Goal: Task Accomplishment & Management: Use online tool/utility

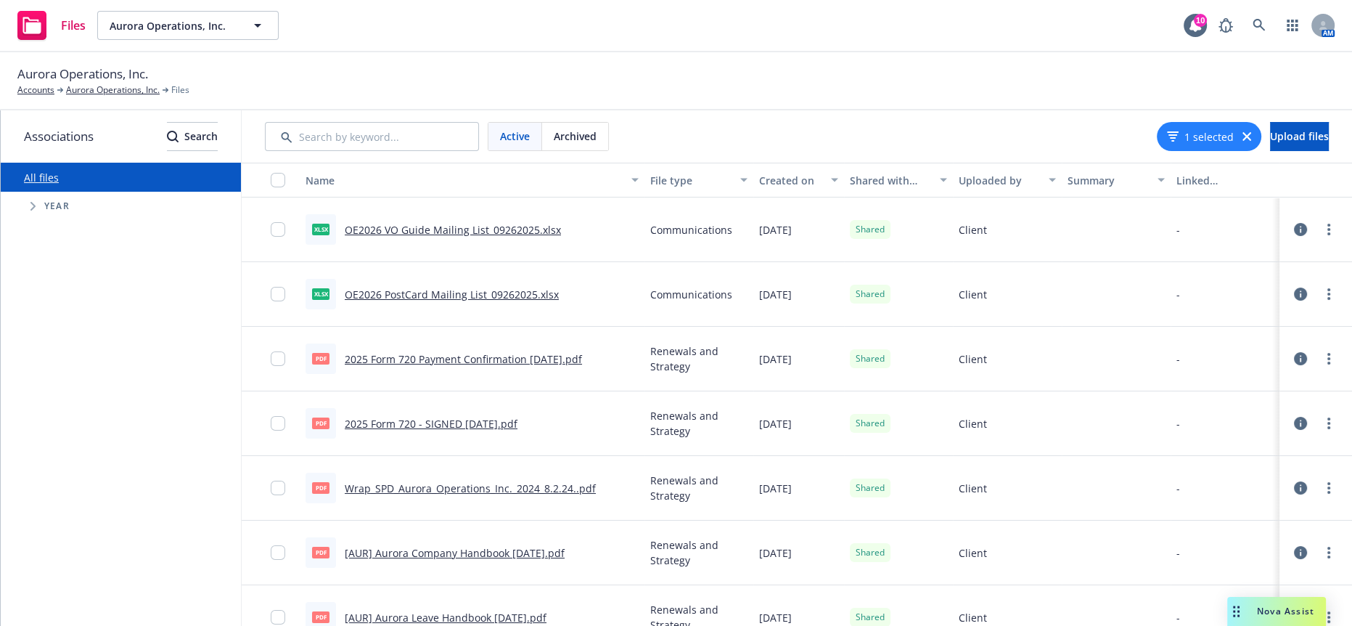
click at [1289, 615] on span "Nova Assist" at bounding box center [1285, 611] width 57 height 12
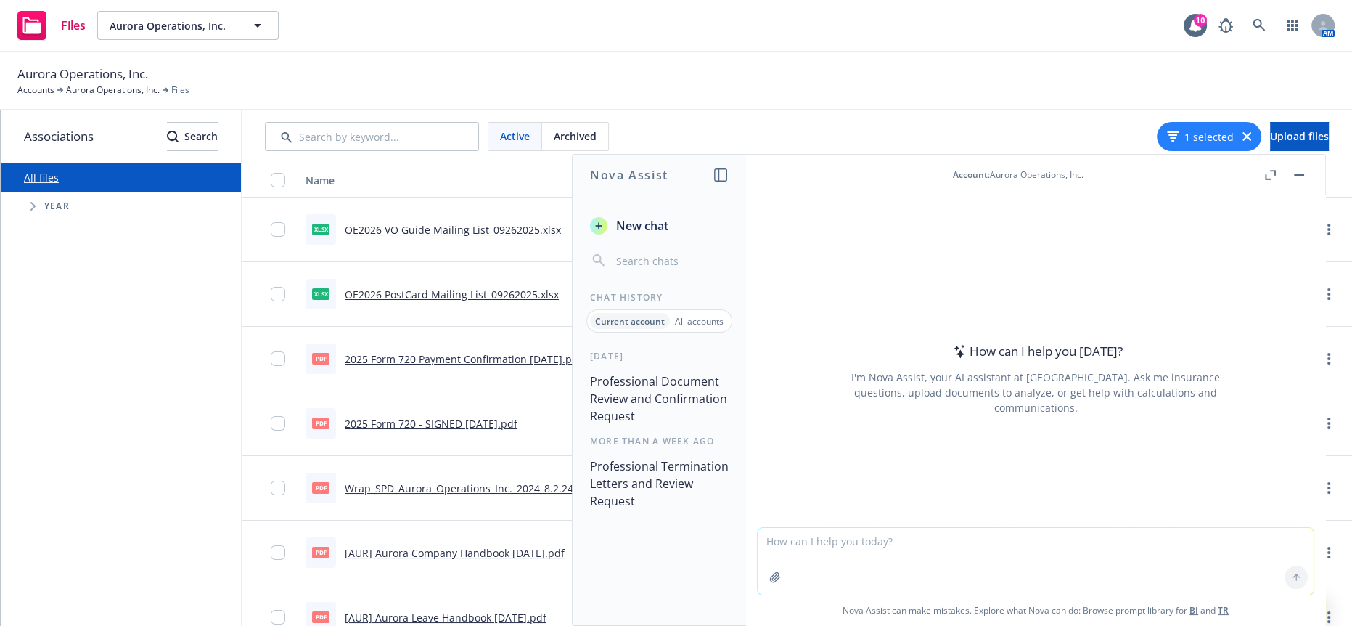
click at [1031, 532] on textarea at bounding box center [1036, 561] width 556 height 67
paste textarea "I wanted to follow up with you to confirm if the Pitt Spa Health Fair start and…"
type textarea "more professiona: I wanted to follow up with you to confirm if the Pitt Spa Hea…"
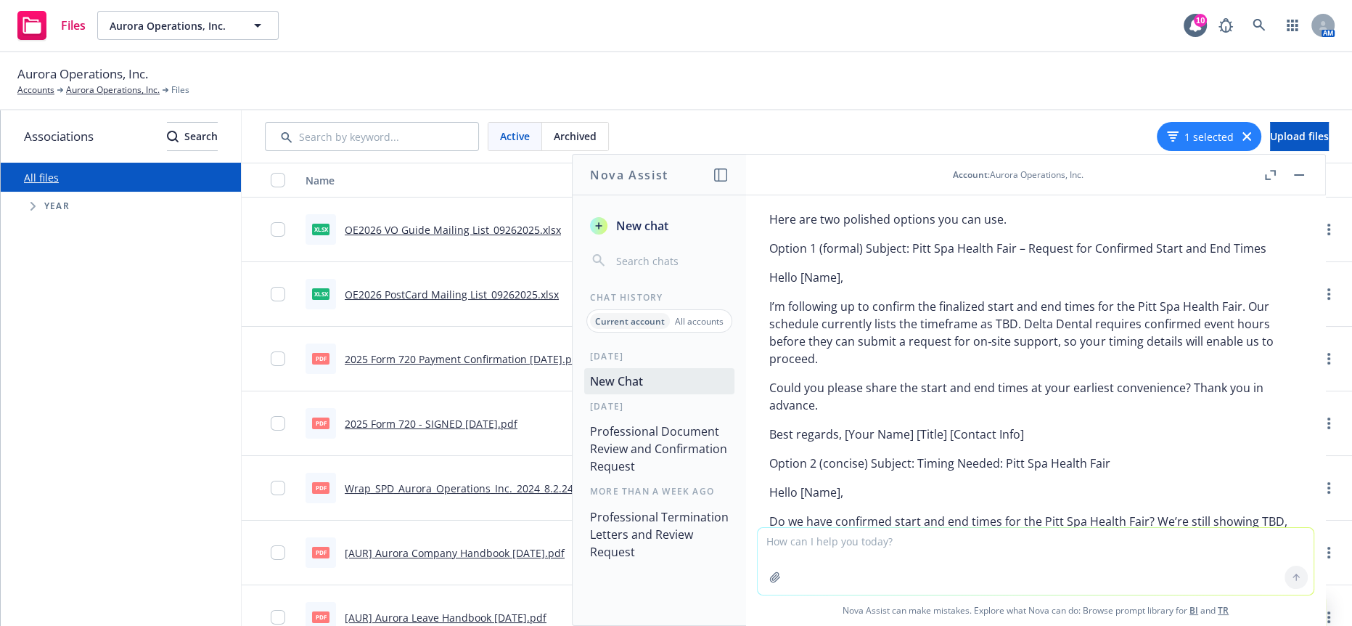
scroll to position [113, 0]
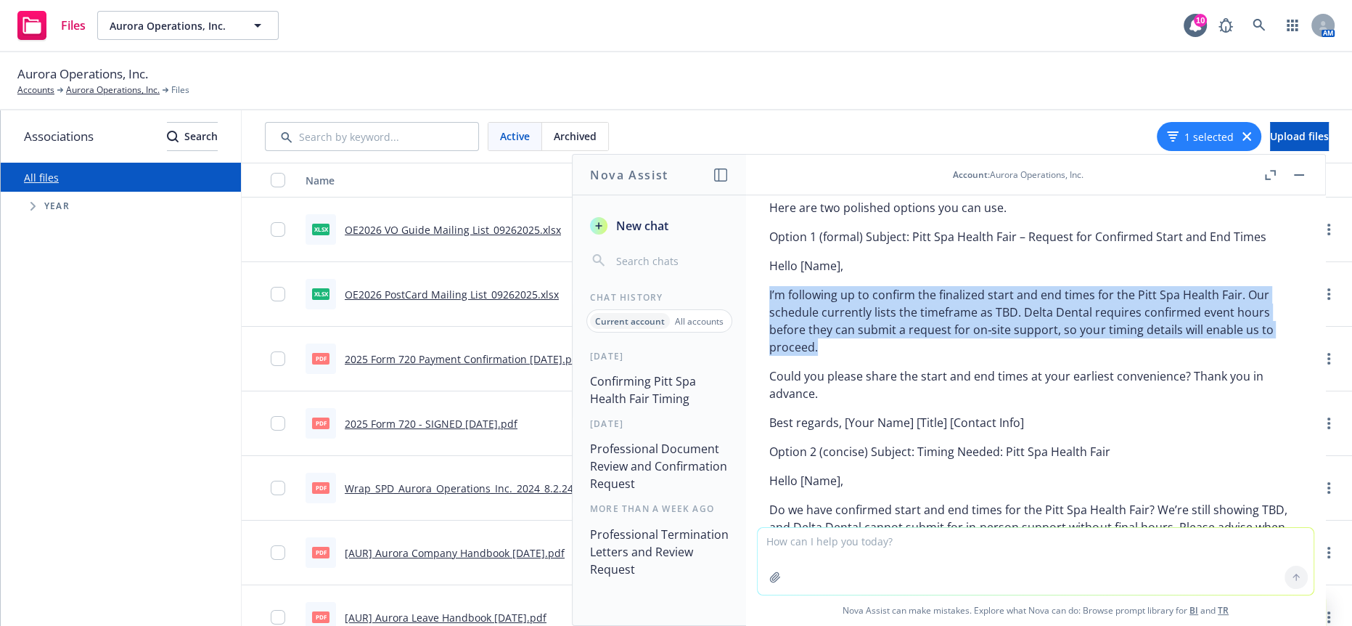
drag, startPoint x: 1158, startPoint y: 291, endPoint x: 767, endPoint y: 251, distance: 392.5
click at [767, 251] on div "Here are two polished options you can use. Option 1 (formal) Subject: Pitt Spa …" at bounding box center [1036, 403] width 556 height 421
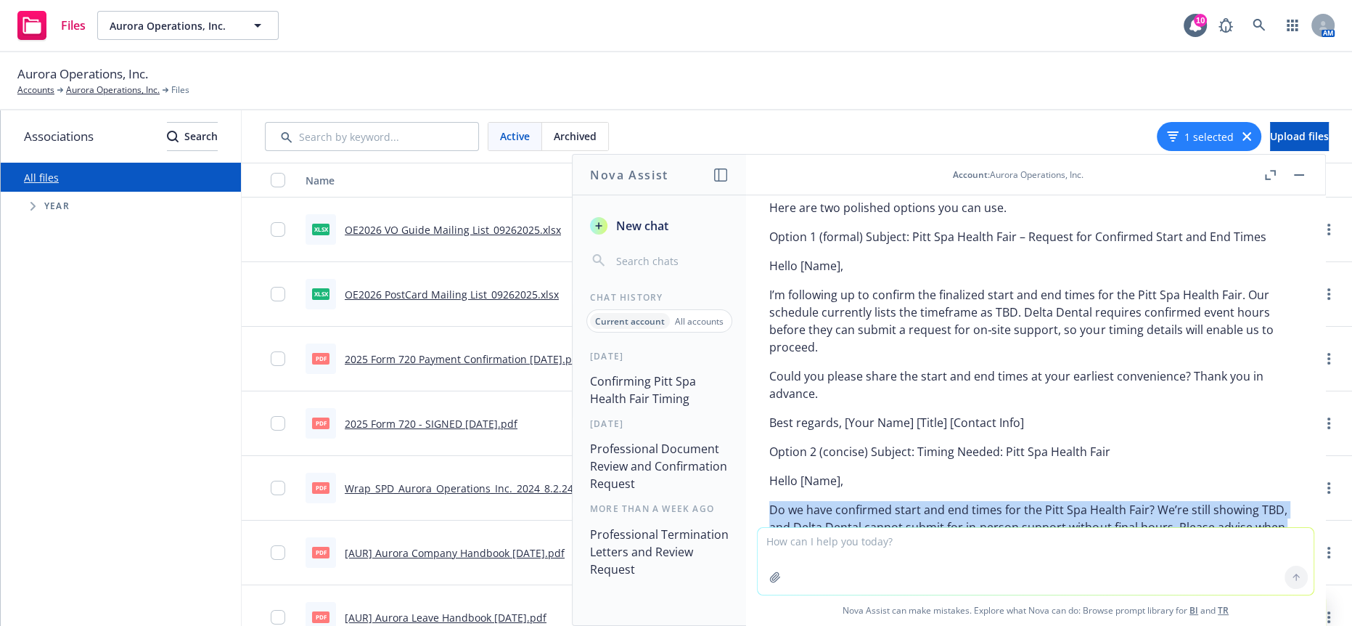
drag, startPoint x: 1219, startPoint y: 433, endPoint x: 1097, endPoint y: 406, distance: 124.2
click at [1097, 406] on div "Here are two polished options you can use. Option 1 (formal) Subject: Pitt Spa …" at bounding box center [1035, 390] width 533 height 395
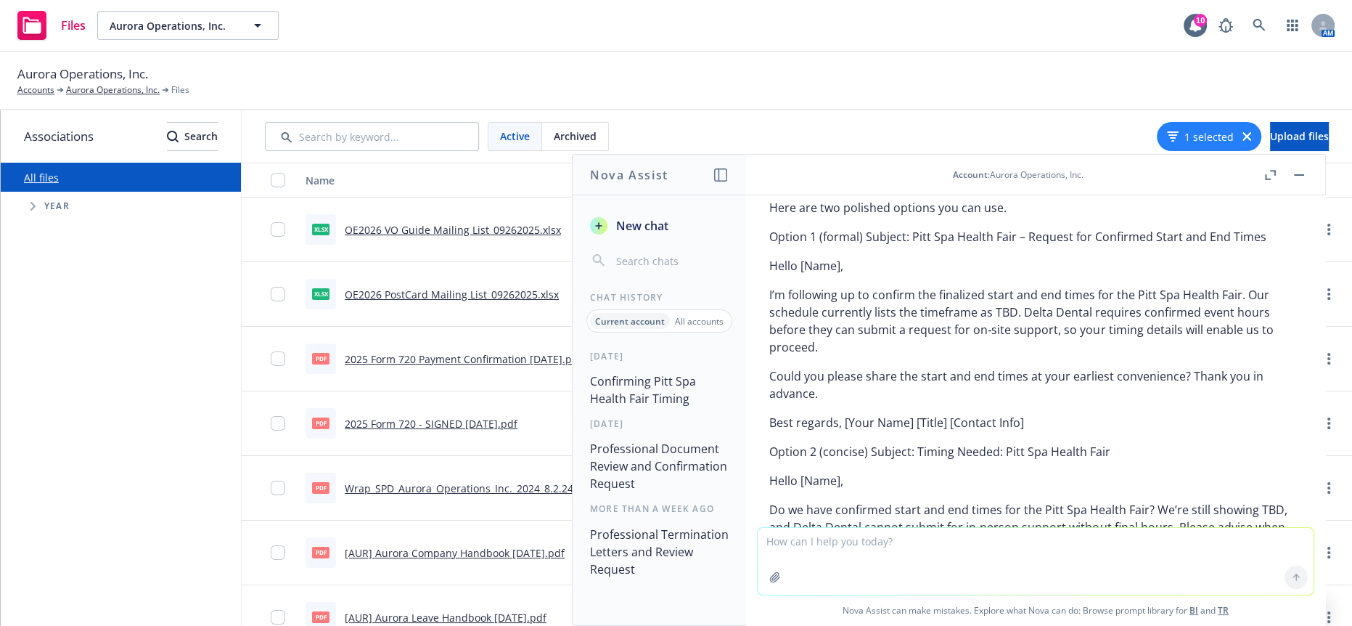
click at [1032, 287] on p "I’m following up to confirm the finalized start and end times for the Pitt Spa …" at bounding box center [1035, 321] width 533 height 70
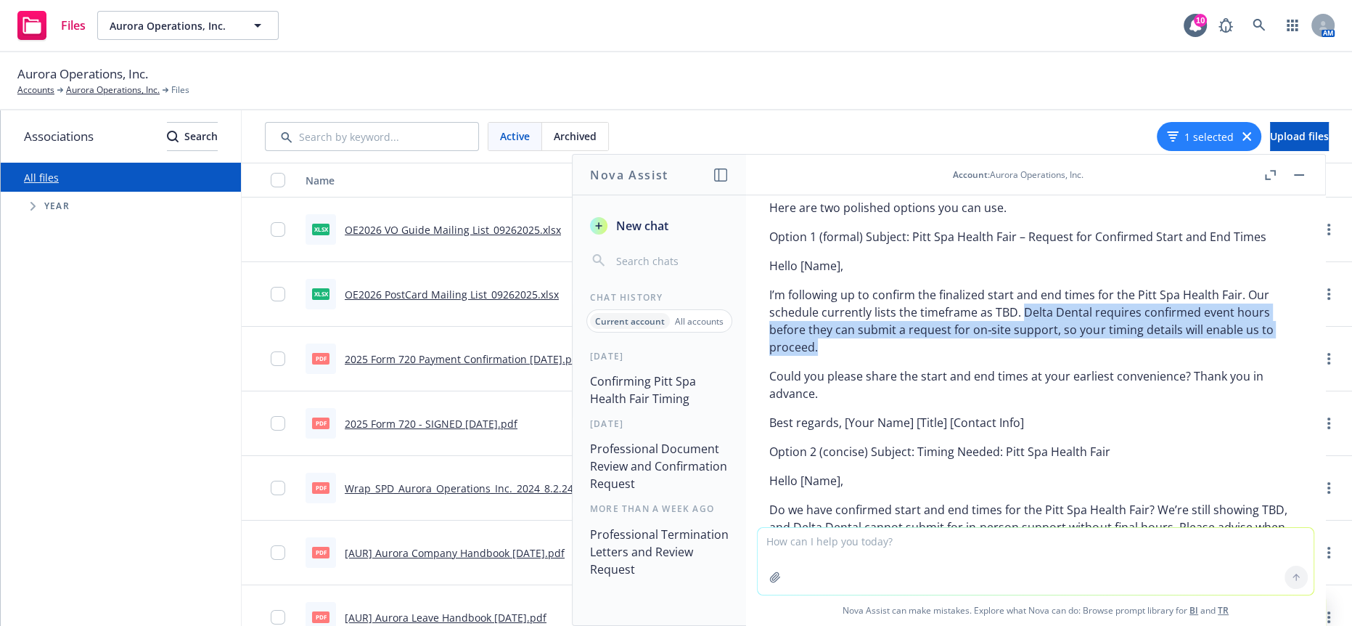
drag, startPoint x: 1173, startPoint y: 294, endPoint x: 946, endPoint y: 274, distance: 227.4
click at [946, 286] on p "I’m following up to confirm the finalized start and end times for the Pitt Spa …" at bounding box center [1035, 321] width 533 height 70
click at [970, 359] on div "Here are two polished options you can use. Option 1 (formal) Subject: Pitt Spa …" at bounding box center [1035, 390] width 533 height 395
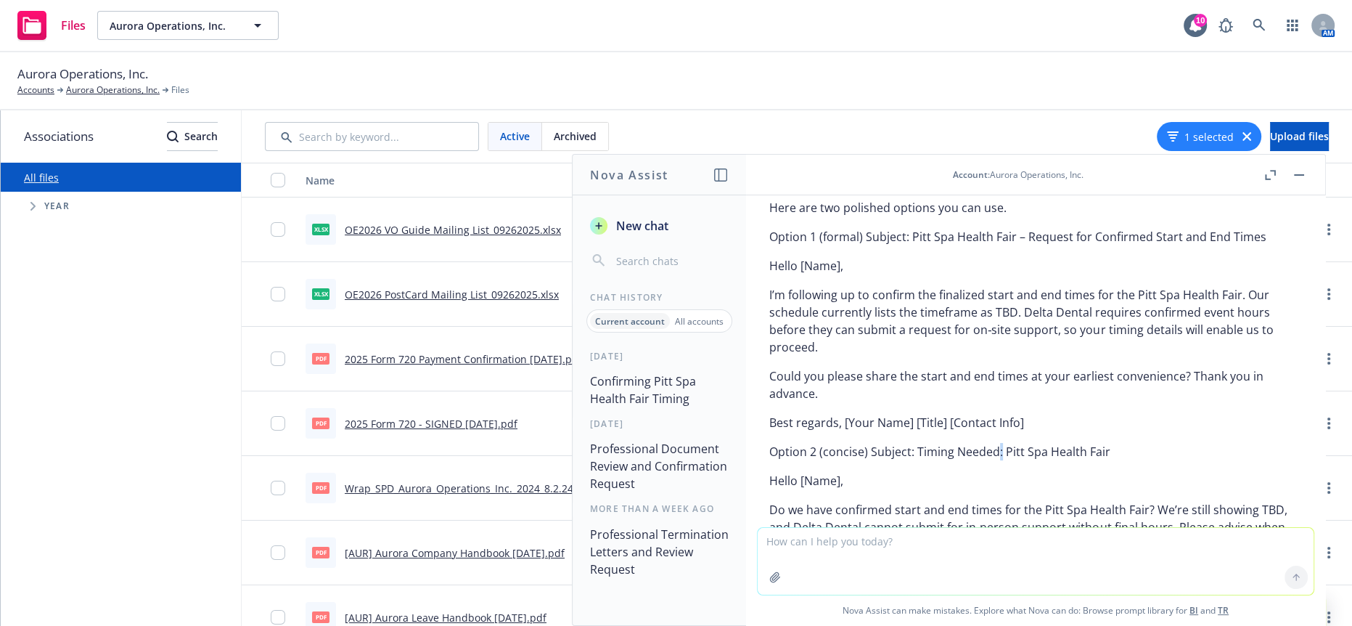
click at [1305, 171] on button "button" at bounding box center [1299, 174] width 17 height 17
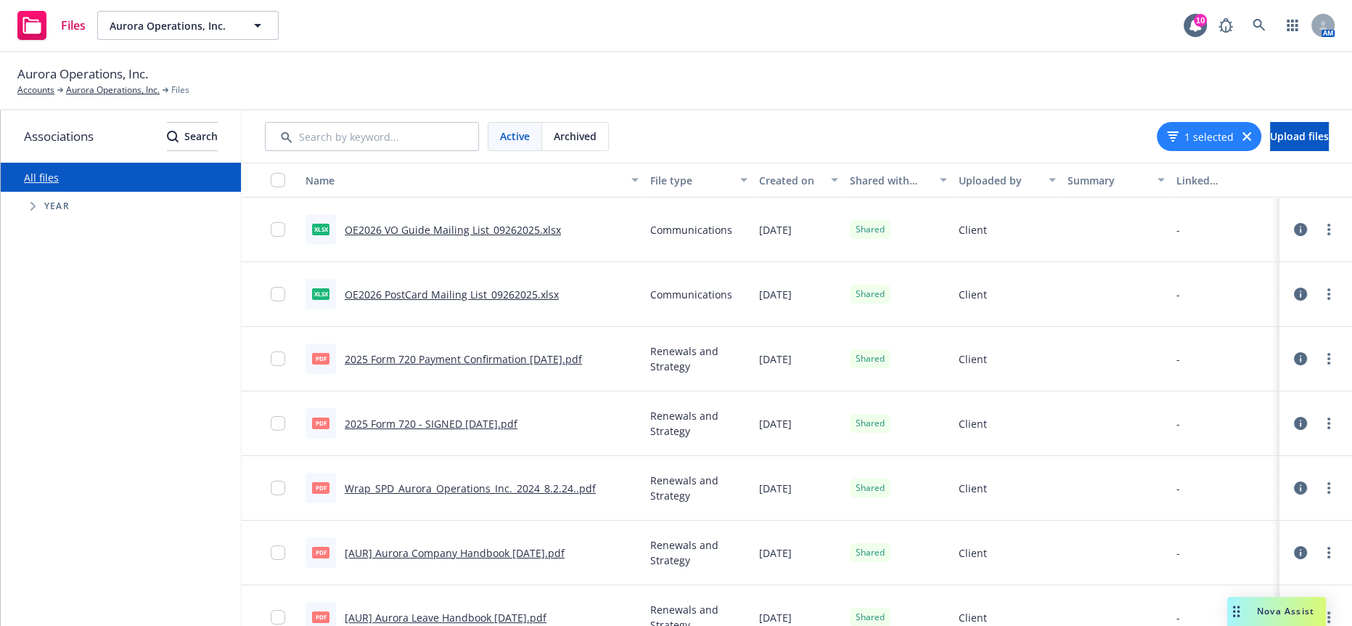
click at [695, 122] on div "Active Archived 1 selected Upload files" at bounding box center [797, 136] width 1064 height 29
